Goal: Task Accomplishment & Management: Complete application form

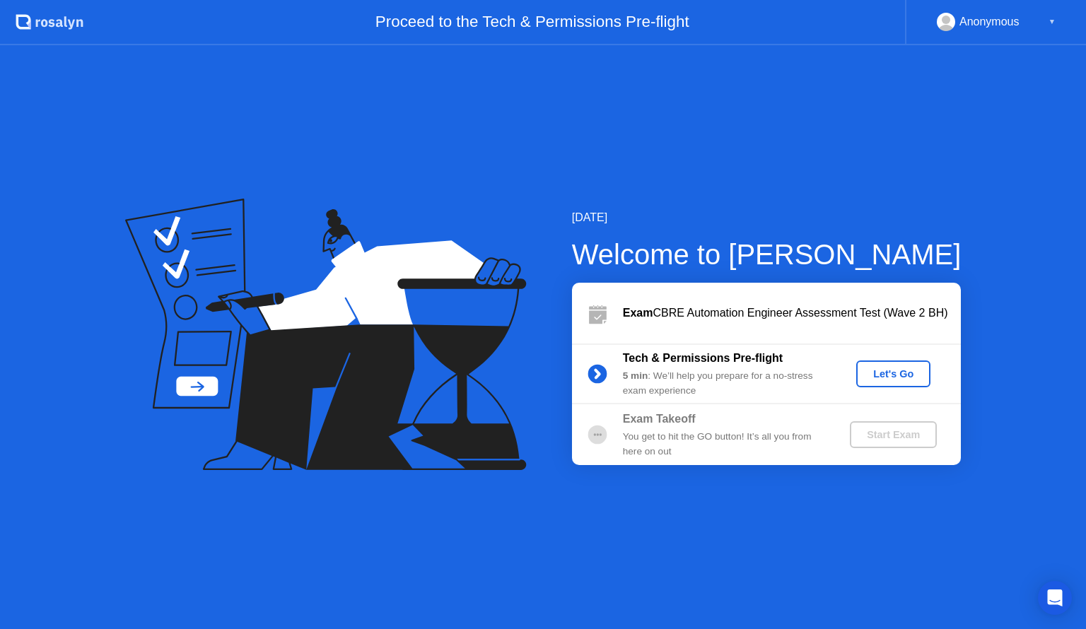
click at [884, 375] on div "Let's Go" at bounding box center [893, 373] width 63 height 11
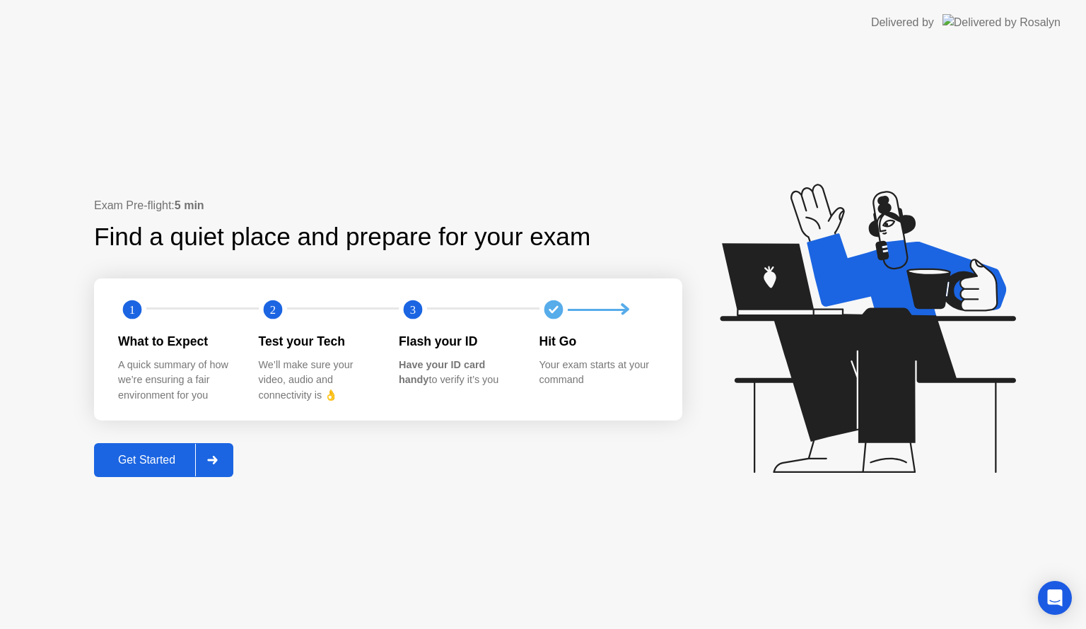
click at [165, 463] on div "Get Started" at bounding box center [146, 460] width 97 height 13
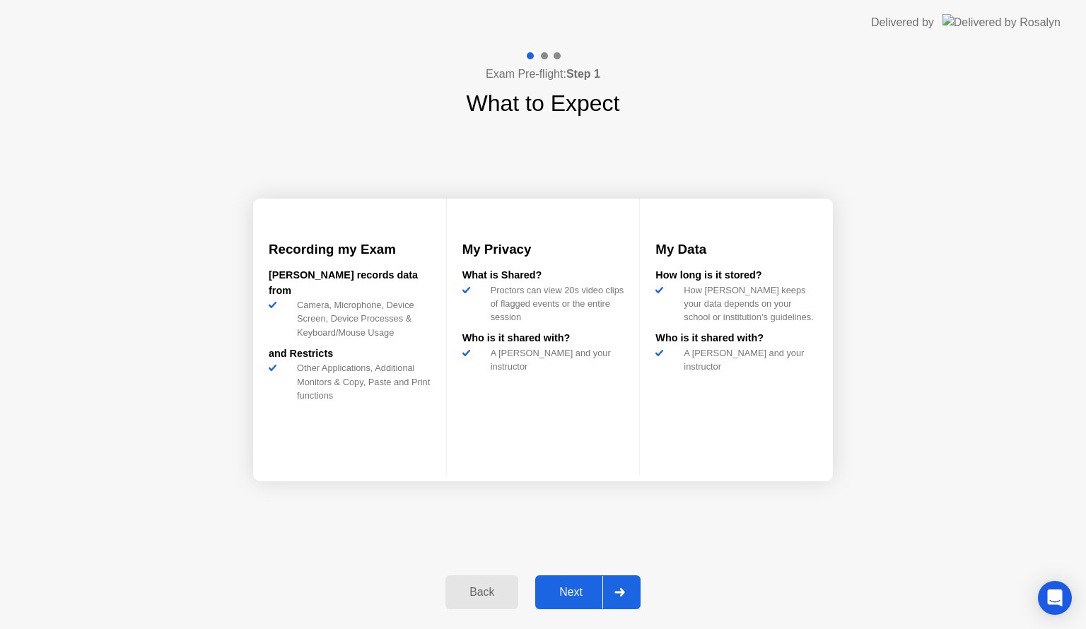
click at [578, 590] on div "Next" at bounding box center [570, 592] width 63 height 13
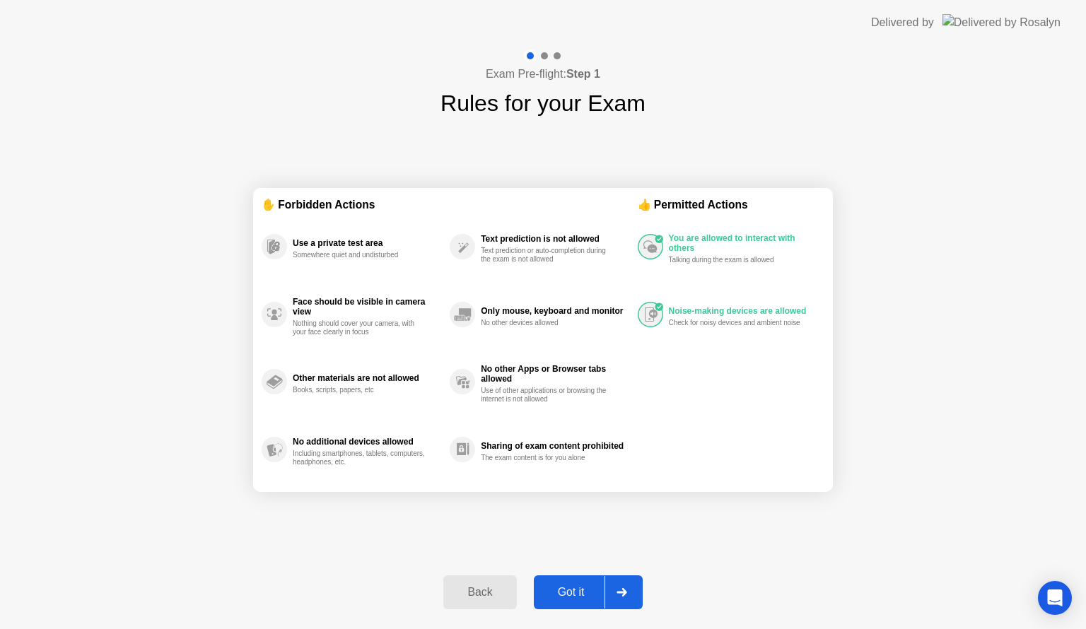
click at [575, 590] on div "Got it" at bounding box center [571, 592] width 66 height 13
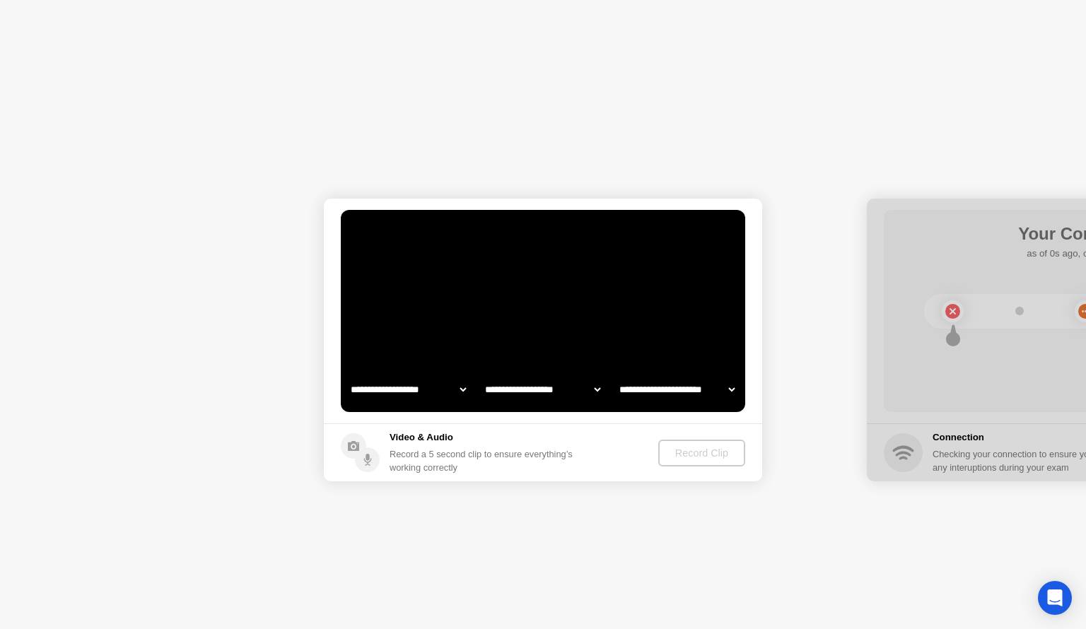
select select "**********"
select select "*******"
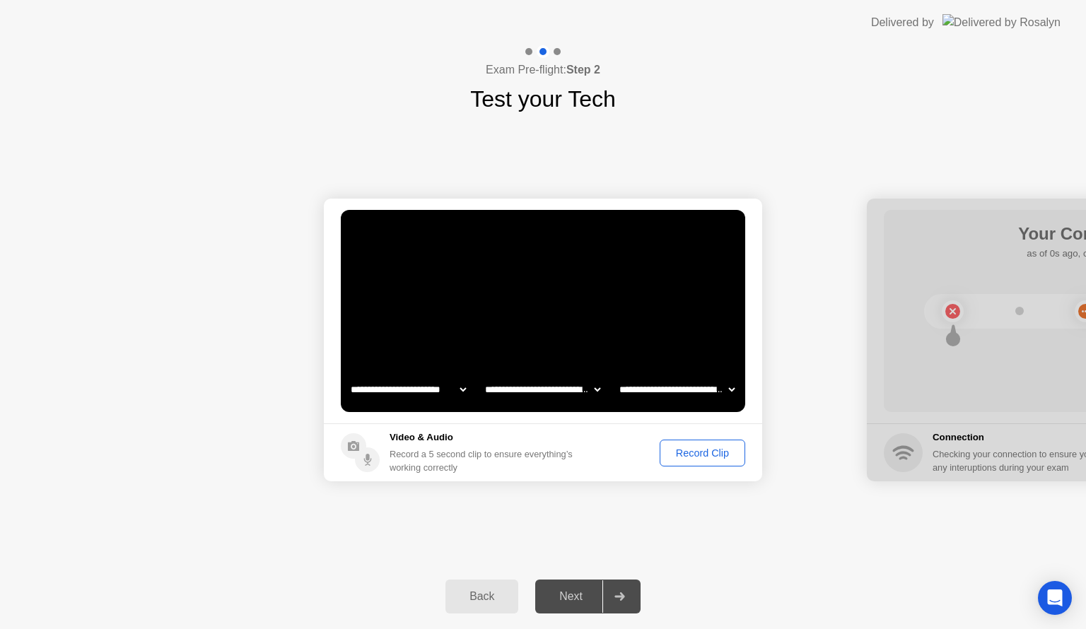
click at [687, 458] on div "Record Clip" at bounding box center [702, 452] width 76 height 11
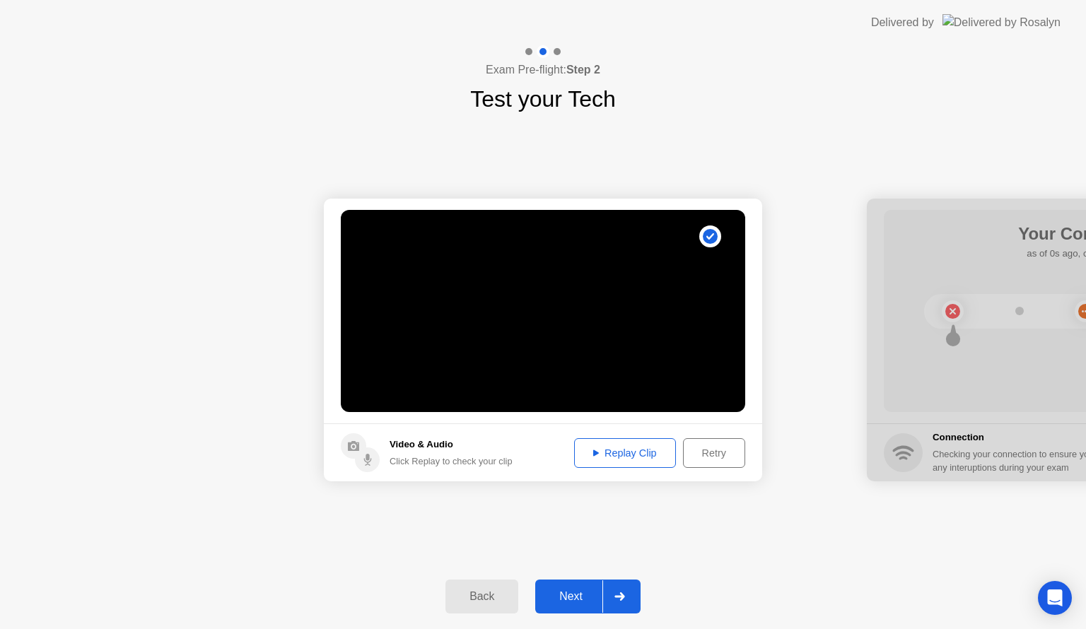
click at [621, 460] on button "Replay Clip" at bounding box center [625, 453] width 102 height 30
click at [570, 597] on div "Next" at bounding box center [570, 596] width 63 height 13
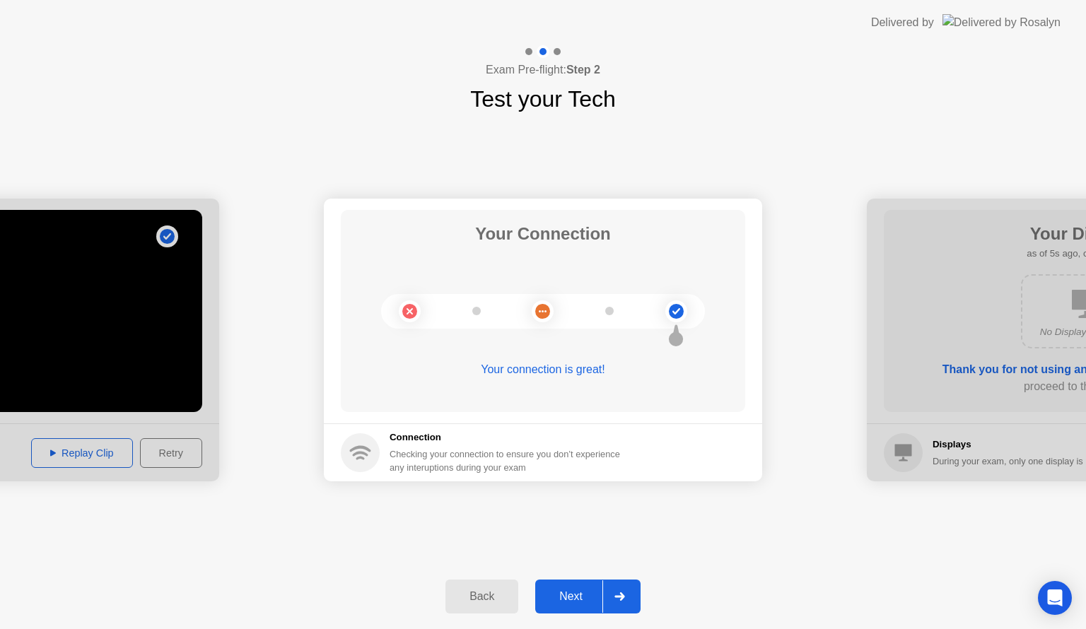
click at [570, 599] on div "Next" at bounding box center [570, 596] width 63 height 13
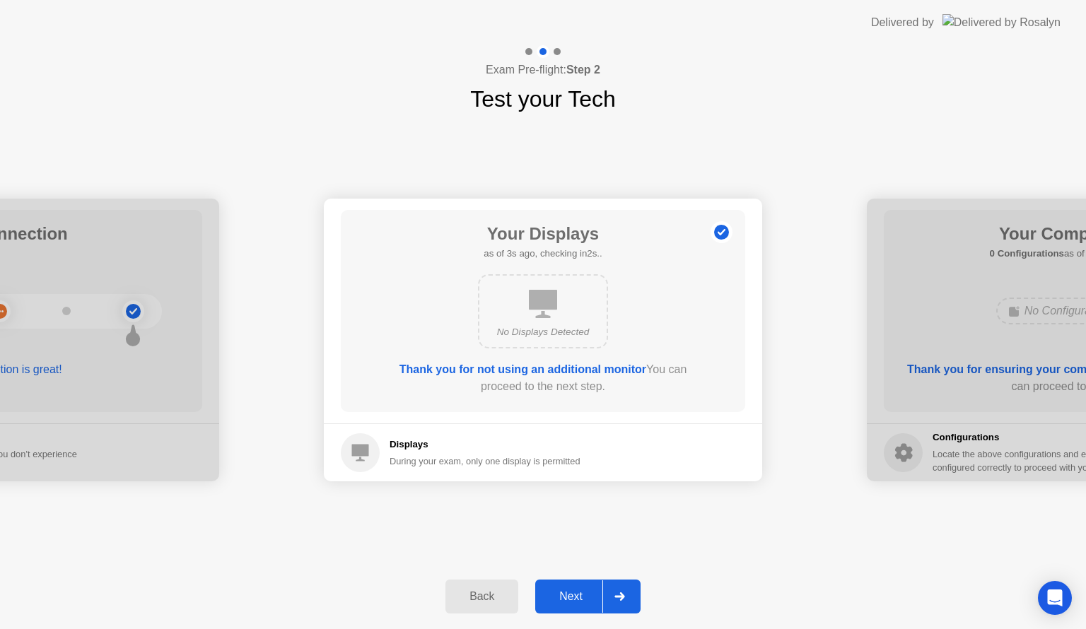
click at [562, 599] on div "Next" at bounding box center [570, 596] width 63 height 13
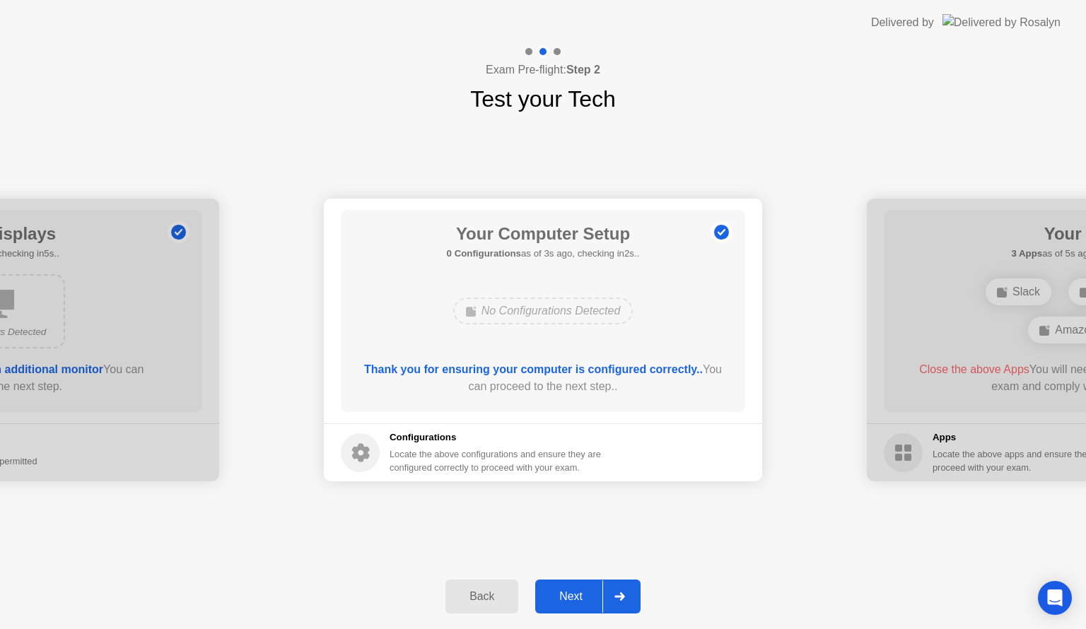
click at [562, 599] on div "Next" at bounding box center [570, 596] width 63 height 13
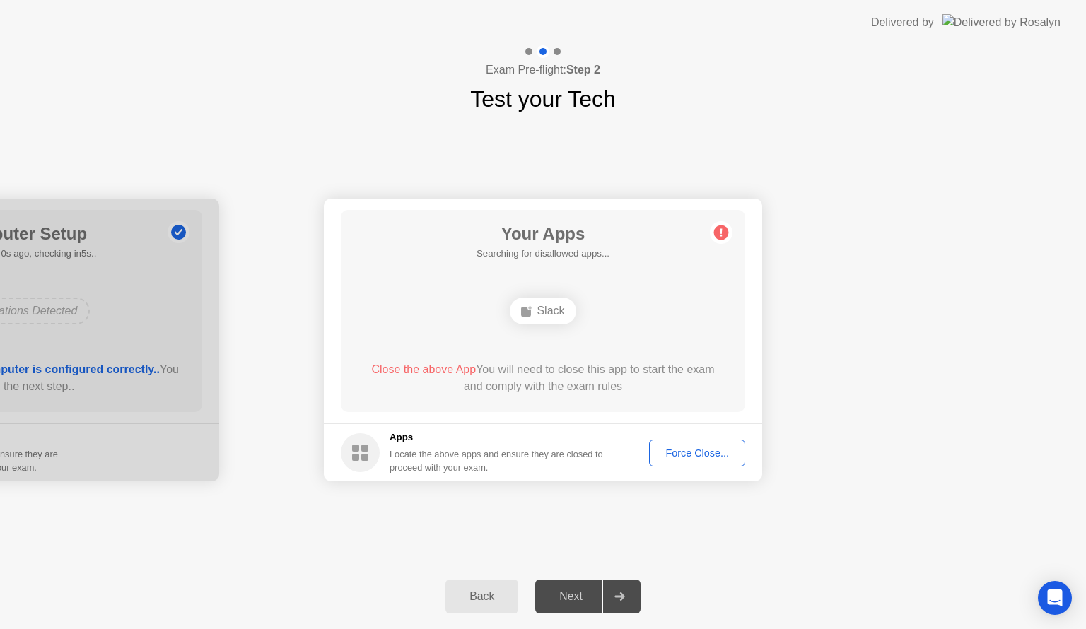
click at [689, 447] on div "Force Close..." at bounding box center [697, 452] width 86 height 11
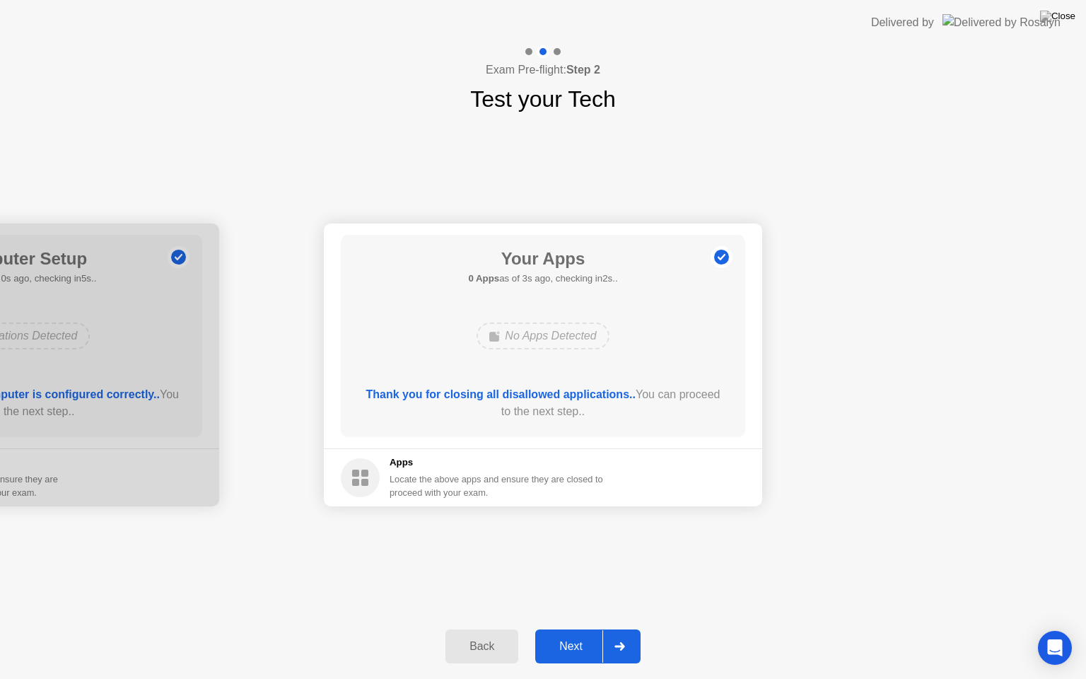
click at [577, 628] on div "Next" at bounding box center [570, 646] width 63 height 13
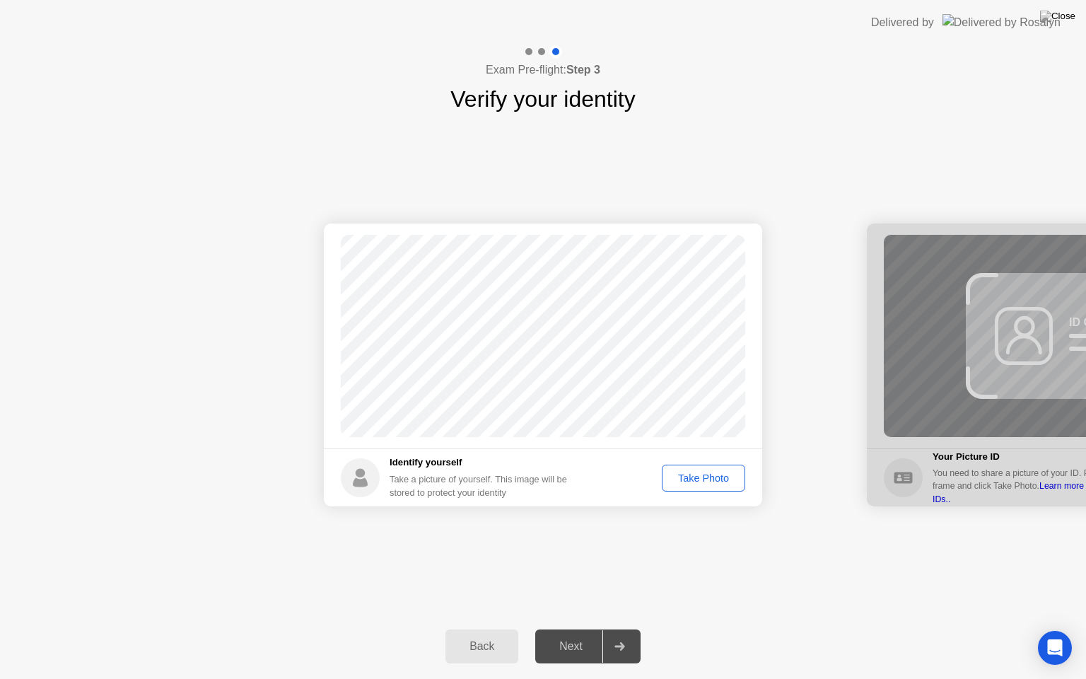
click at [689, 486] on button "Take Photo" at bounding box center [703, 477] width 83 height 27
click at [573, 628] on div "Next" at bounding box center [570, 646] width 63 height 13
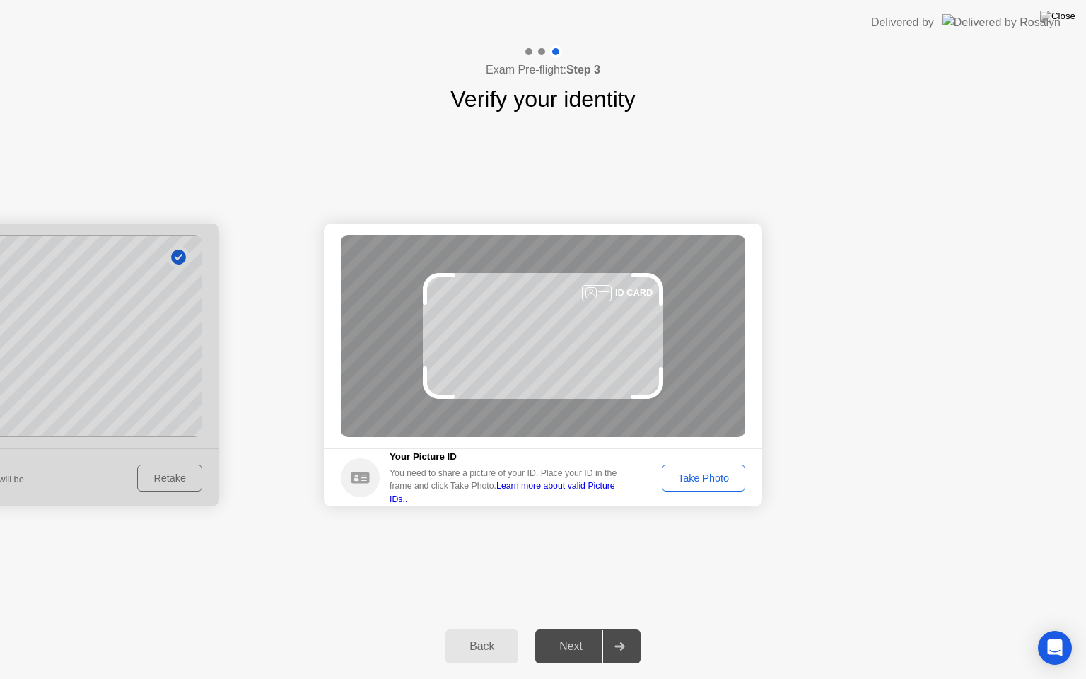
click at [696, 478] on div "Take Photo" at bounding box center [704, 477] width 74 height 11
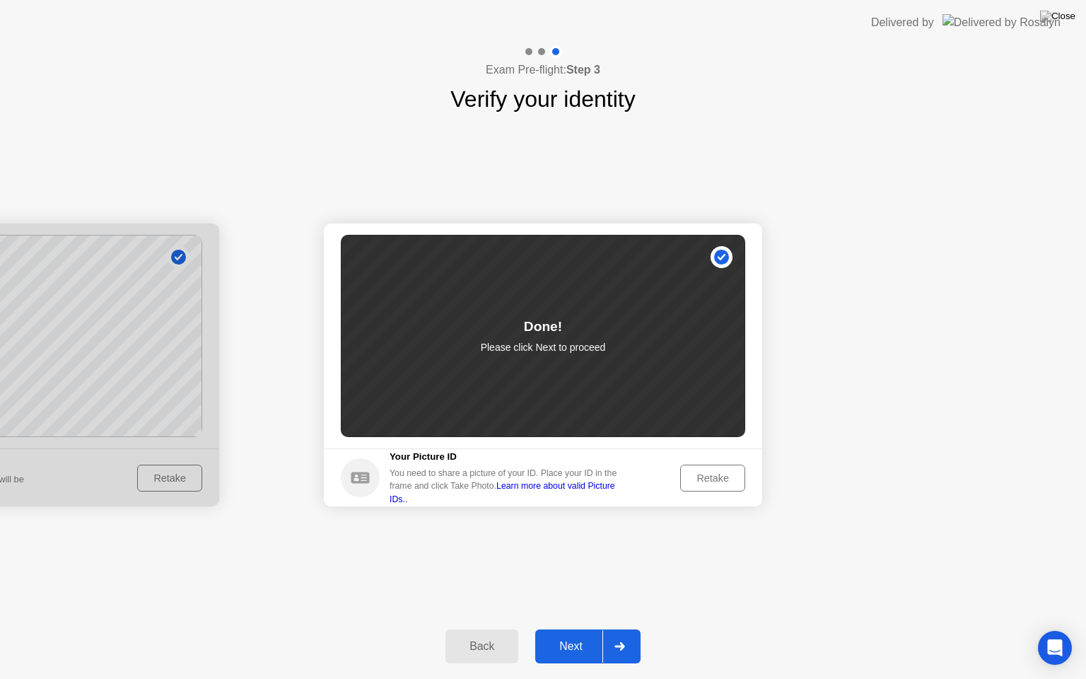
click at [573, 628] on div "Next" at bounding box center [570, 646] width 63 height 13
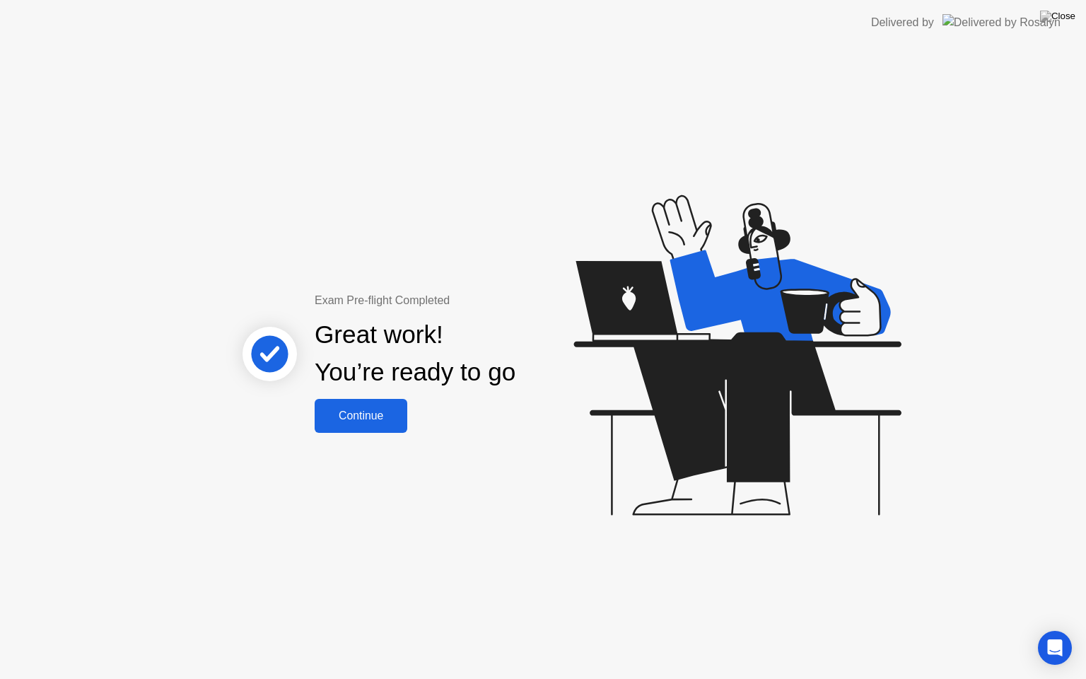
click at [358, 421] on div "Continue" at bounding box center [361, 415] width 84 height 13
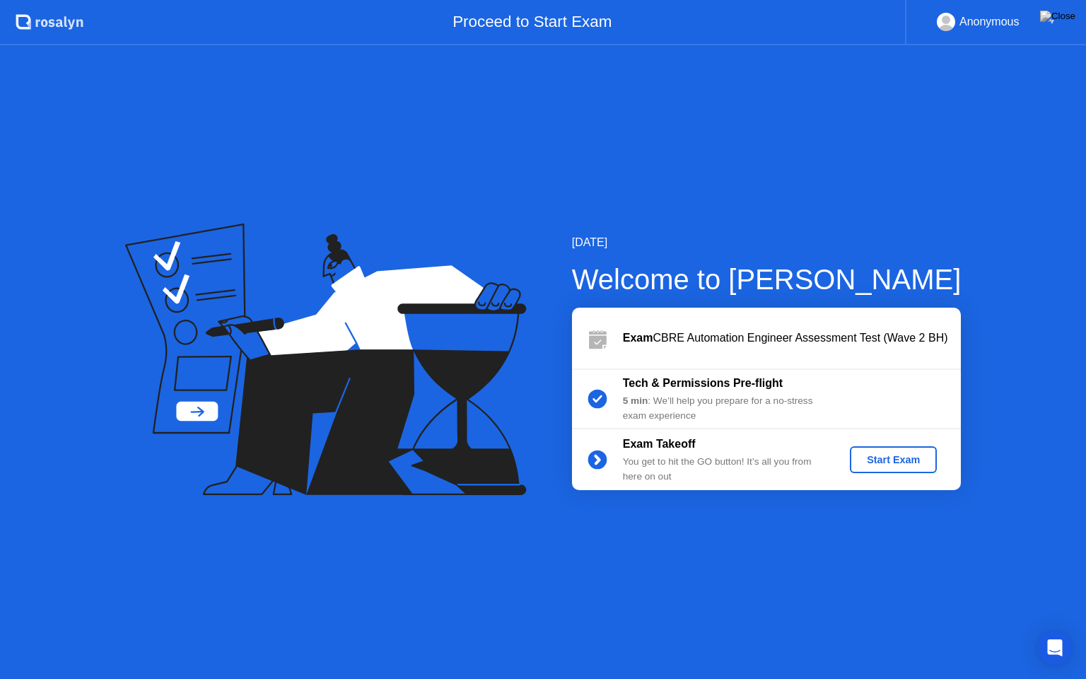
click at [877, 461] on div "Start Exam" at bounding box center [893, 459] width 76 height 11
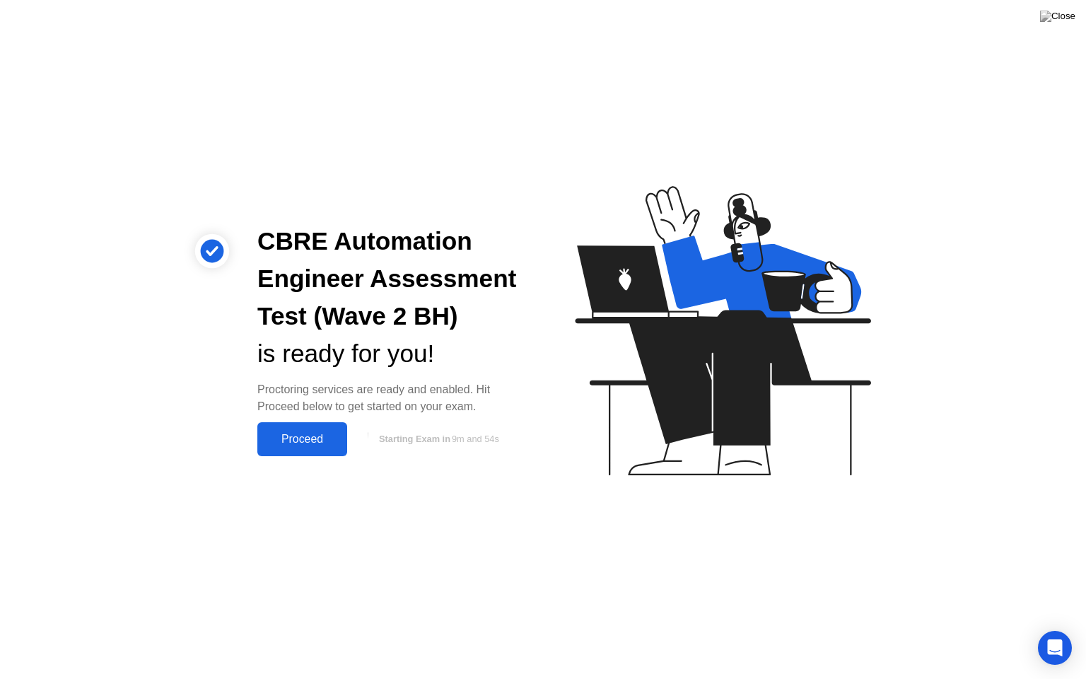
click at [298, 437] on div "Proceed" at bounding box center [302, 439] width 81 height 13
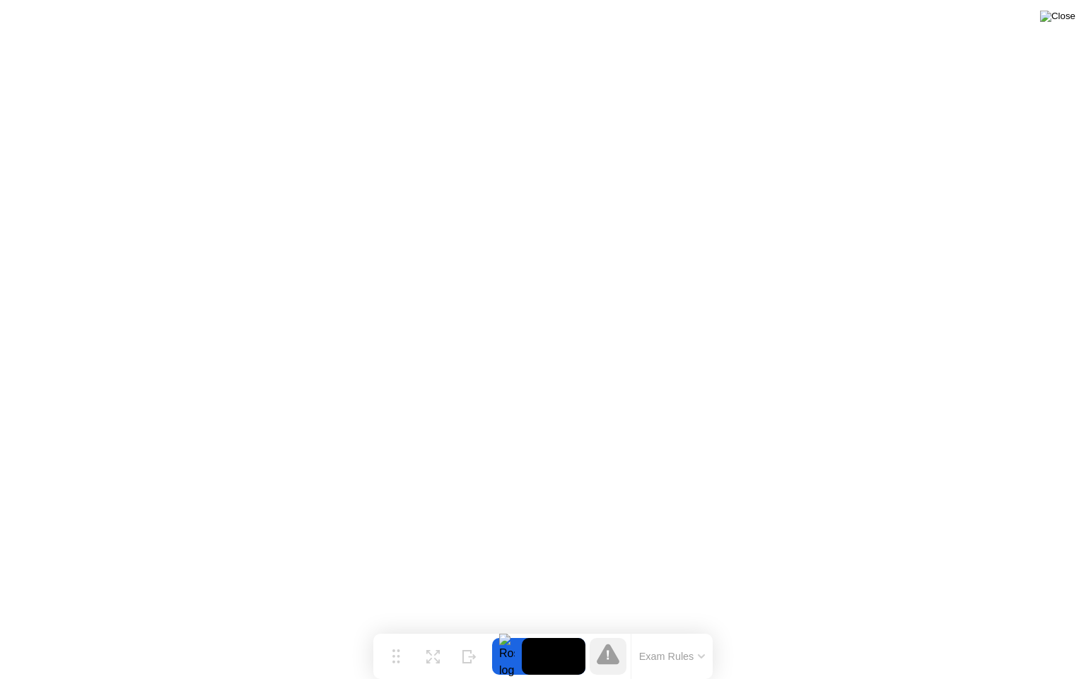
click at [1067, 22] on img at bounding box center [1057, 16] width 35 height 11
